Goal: Task Accomplishment & Management: Complete application form

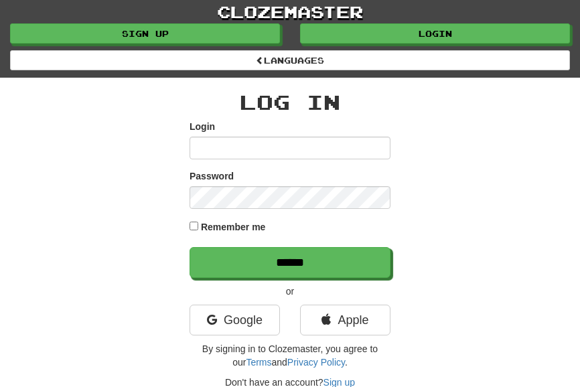
type input "**********"
click at [190, 247] on input "******" at bounding box center [290, 262] width 201 height 31
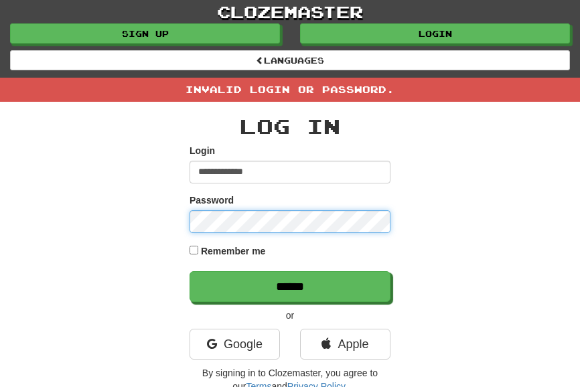
click at [190, 271] on input "******" at bounding box center [290, 286] width 201 height 31
